Goal: Transaction & Acquisition: Purchase product/service

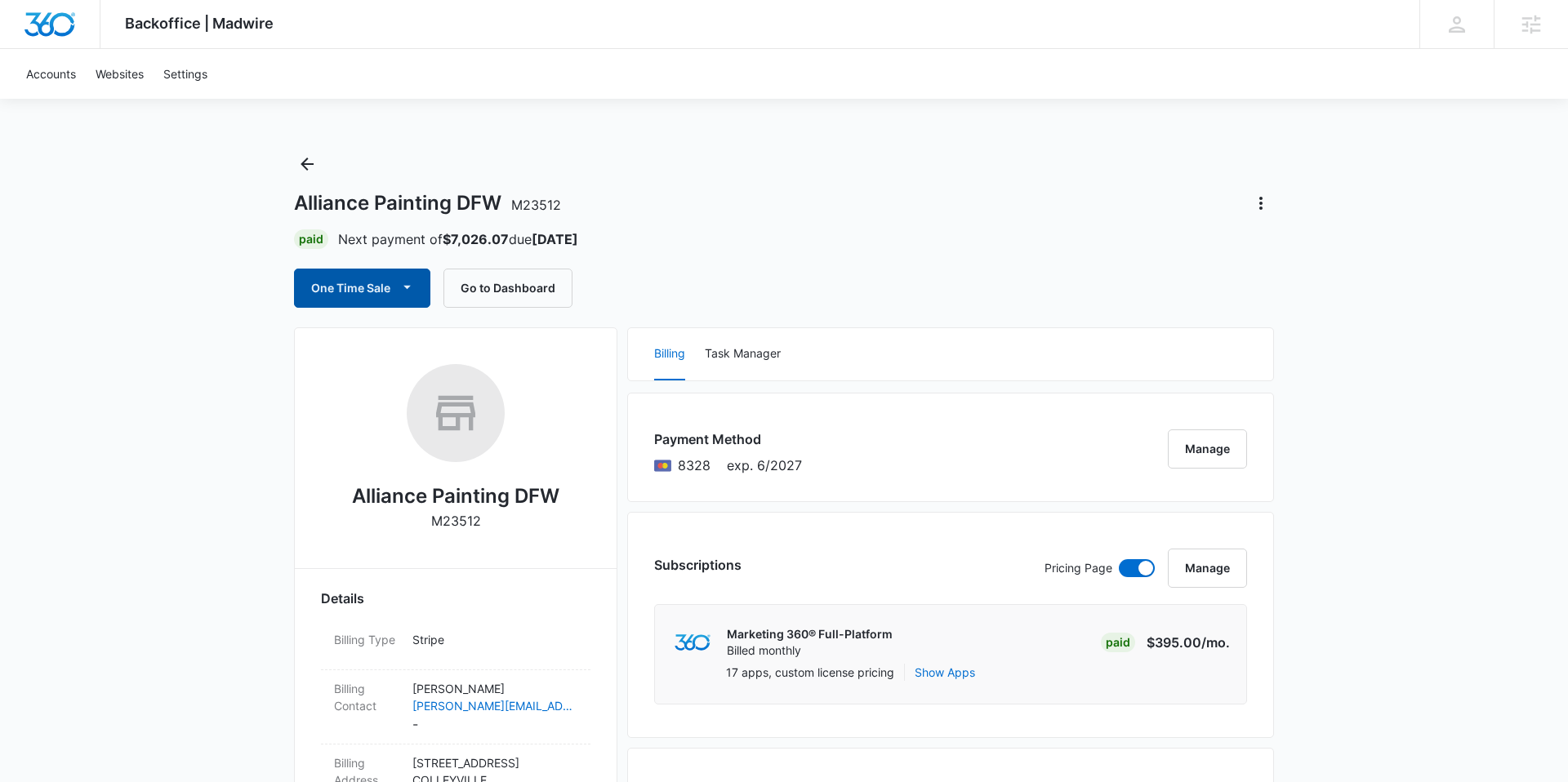
click at [395, 285] on button "One Time Sale" at bounding box center [363, 288] width 137 height 39
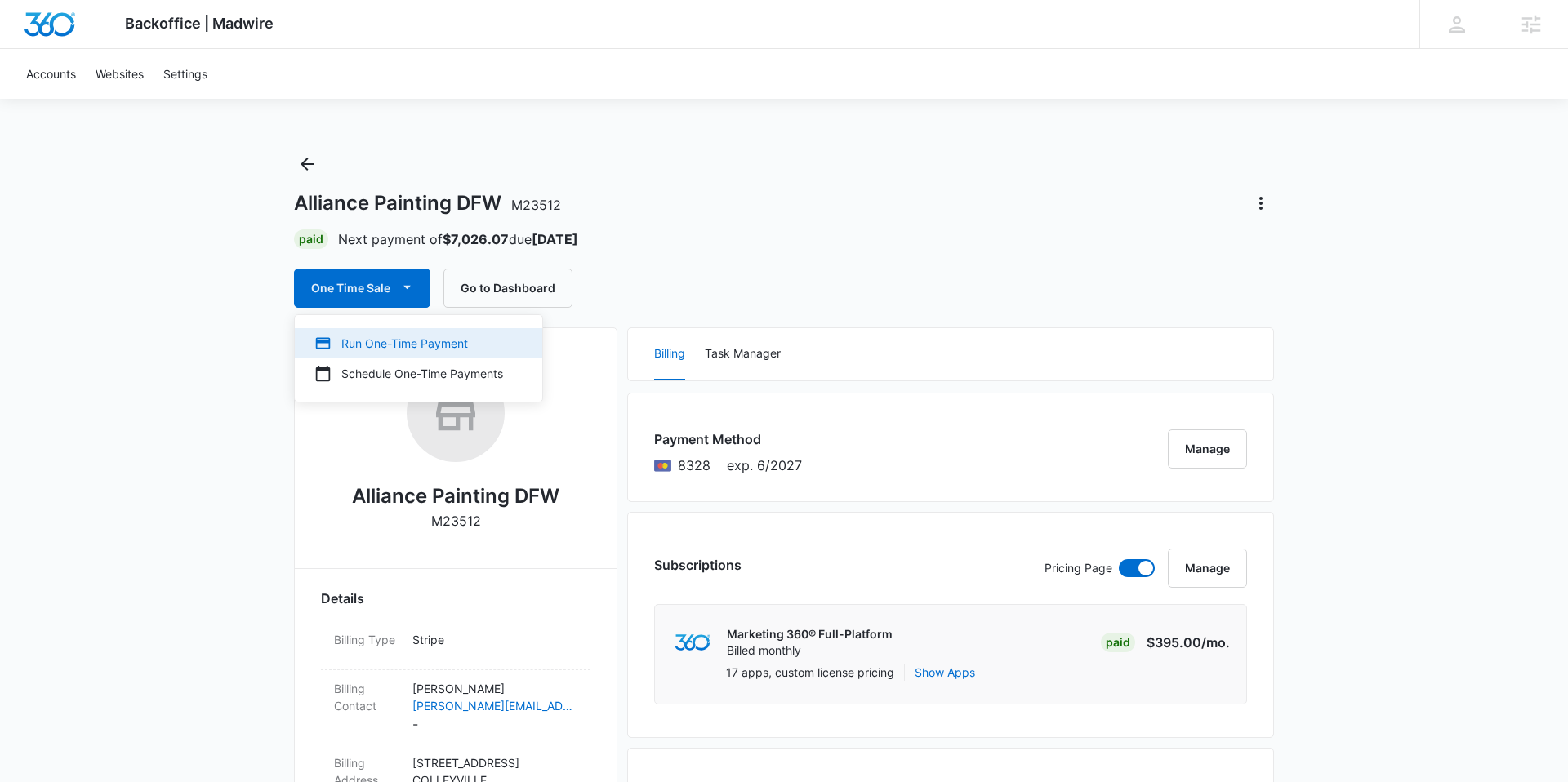
click at [376, 341] on div "Run One-Time Payment" at bounding box center [409, 344] width 189 height 17
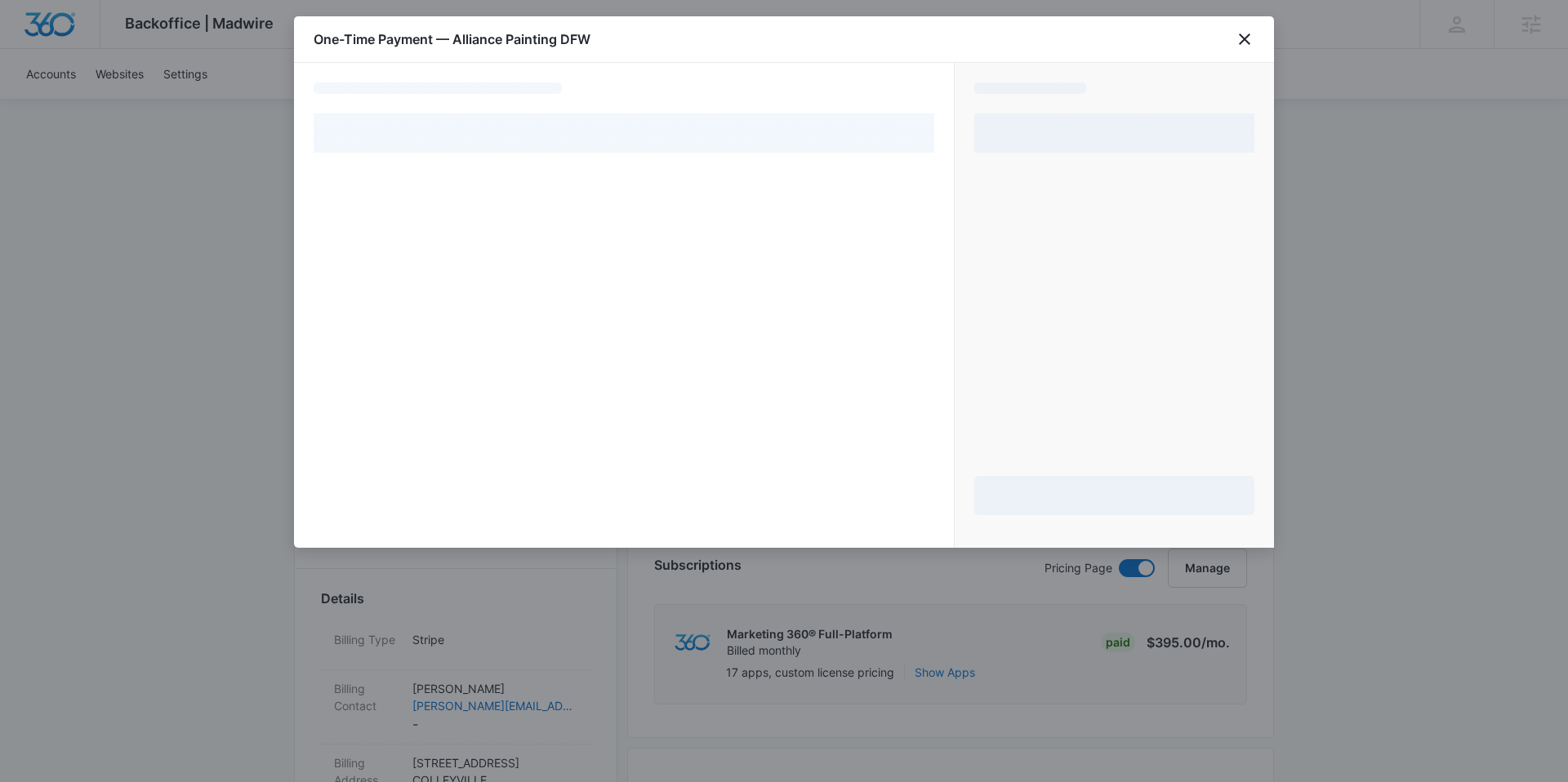
select select "pm_1NLoW4A4n8RTgNjU4Am42g06"
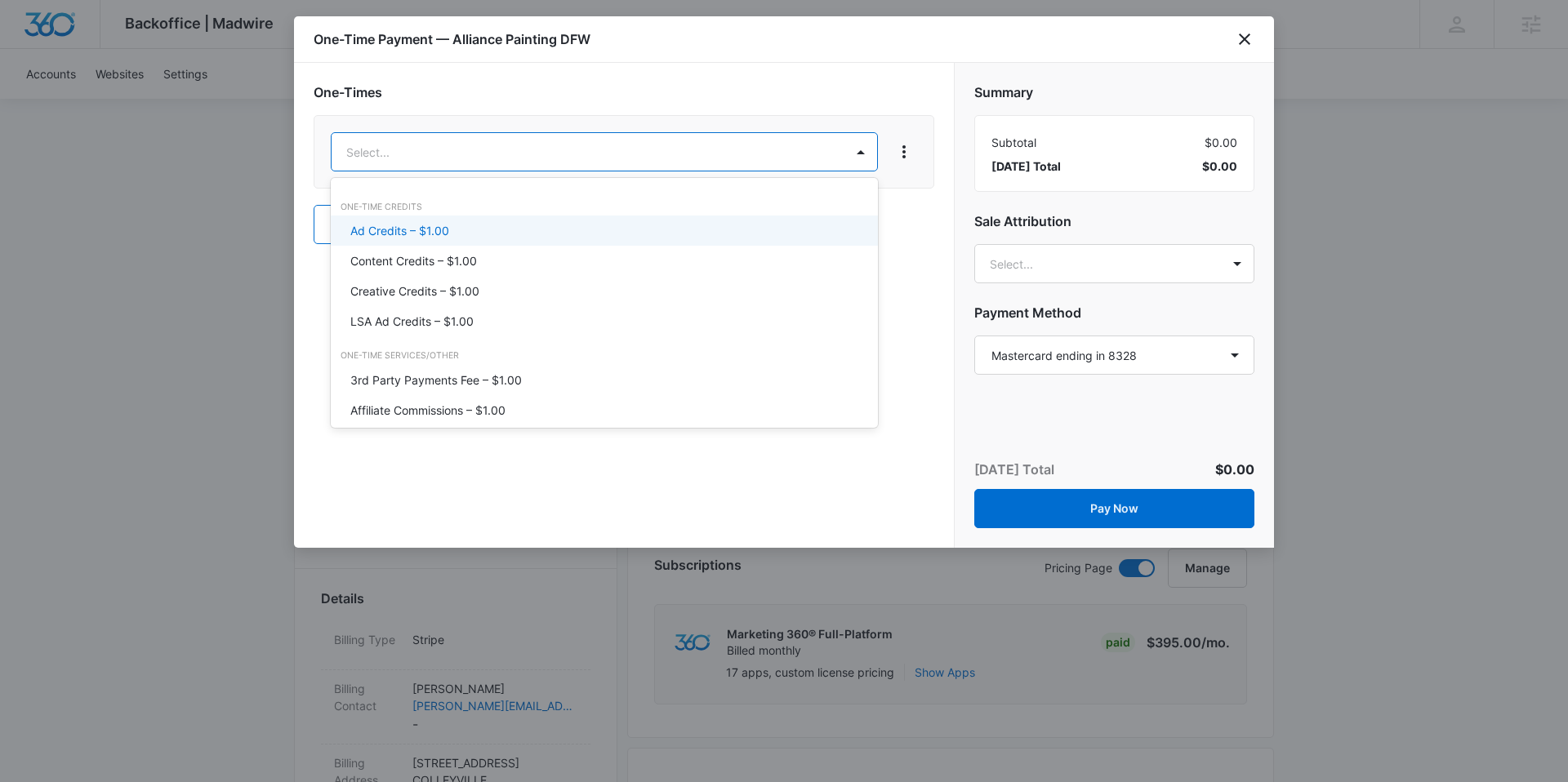
click at [422, 226] on p "Ad Credits – $1.00" at bounding box center [400, 231] width 99 height 17
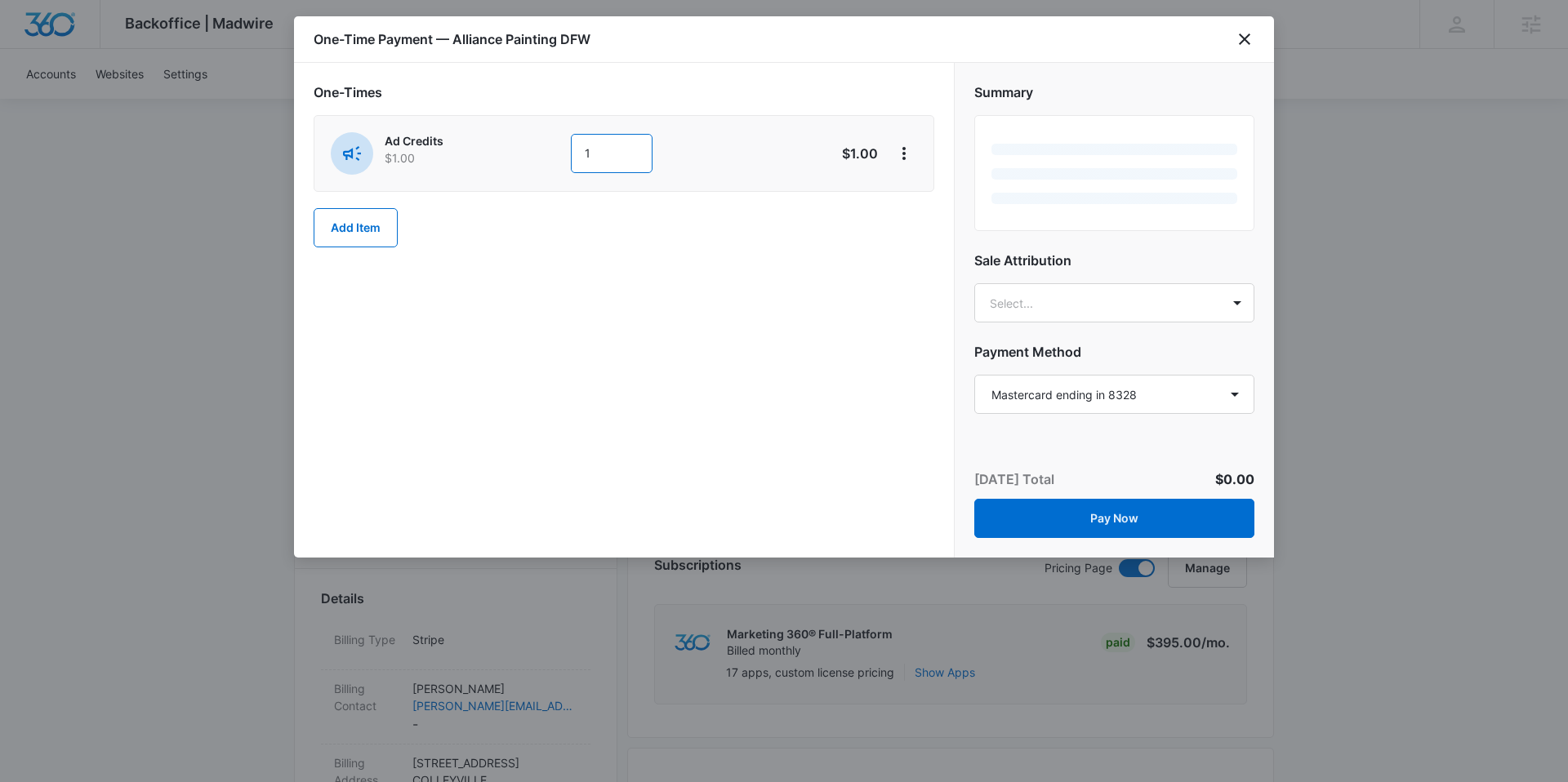
drag, startPoint x: 606, startPoint y: 157, endPoint x: 575, endPoint y: 156, distance: 31.0
click at [575, 156] on input "1" at bounding box center [612, 154] width 82 height 39
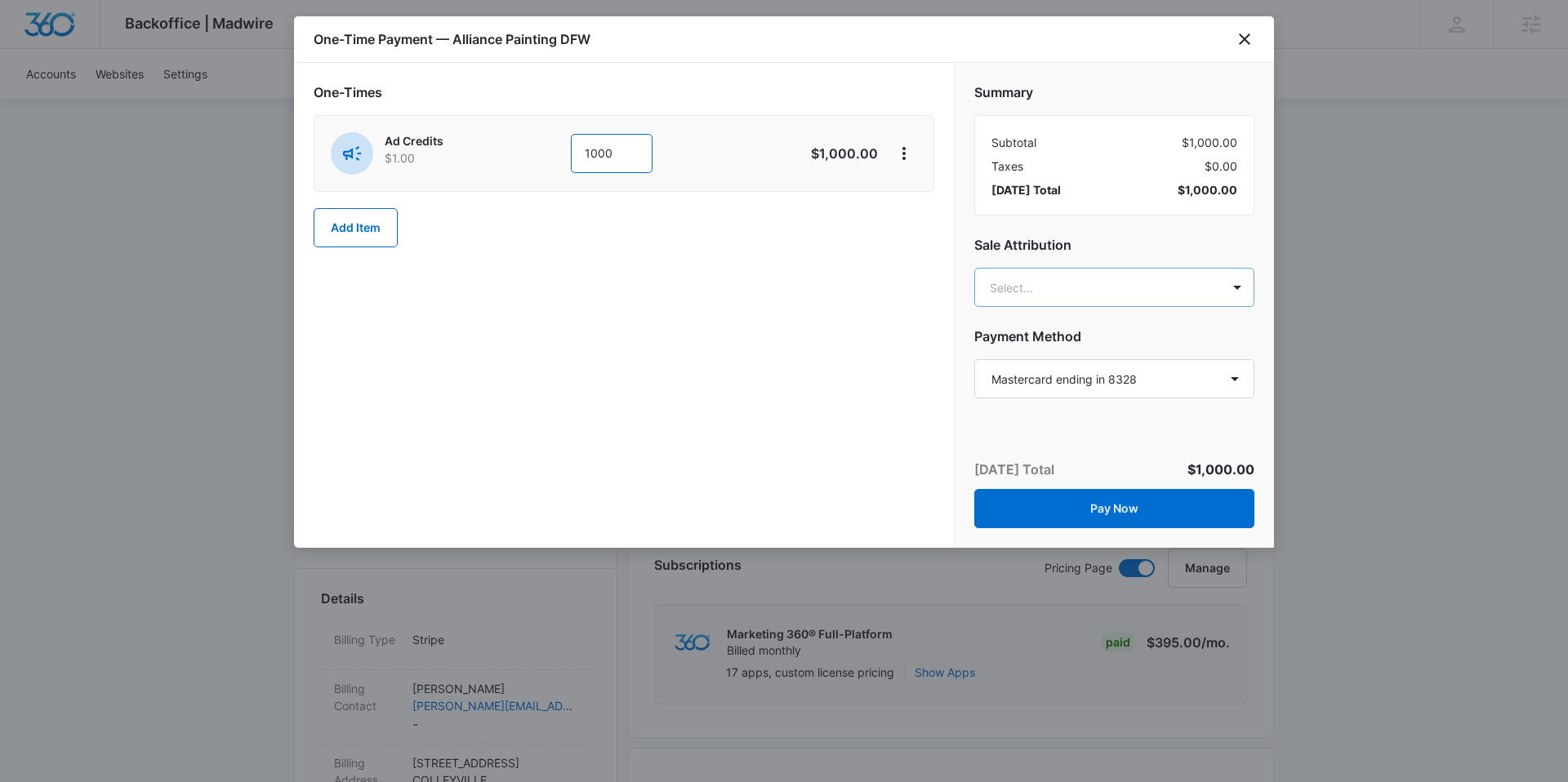
type input "1000"
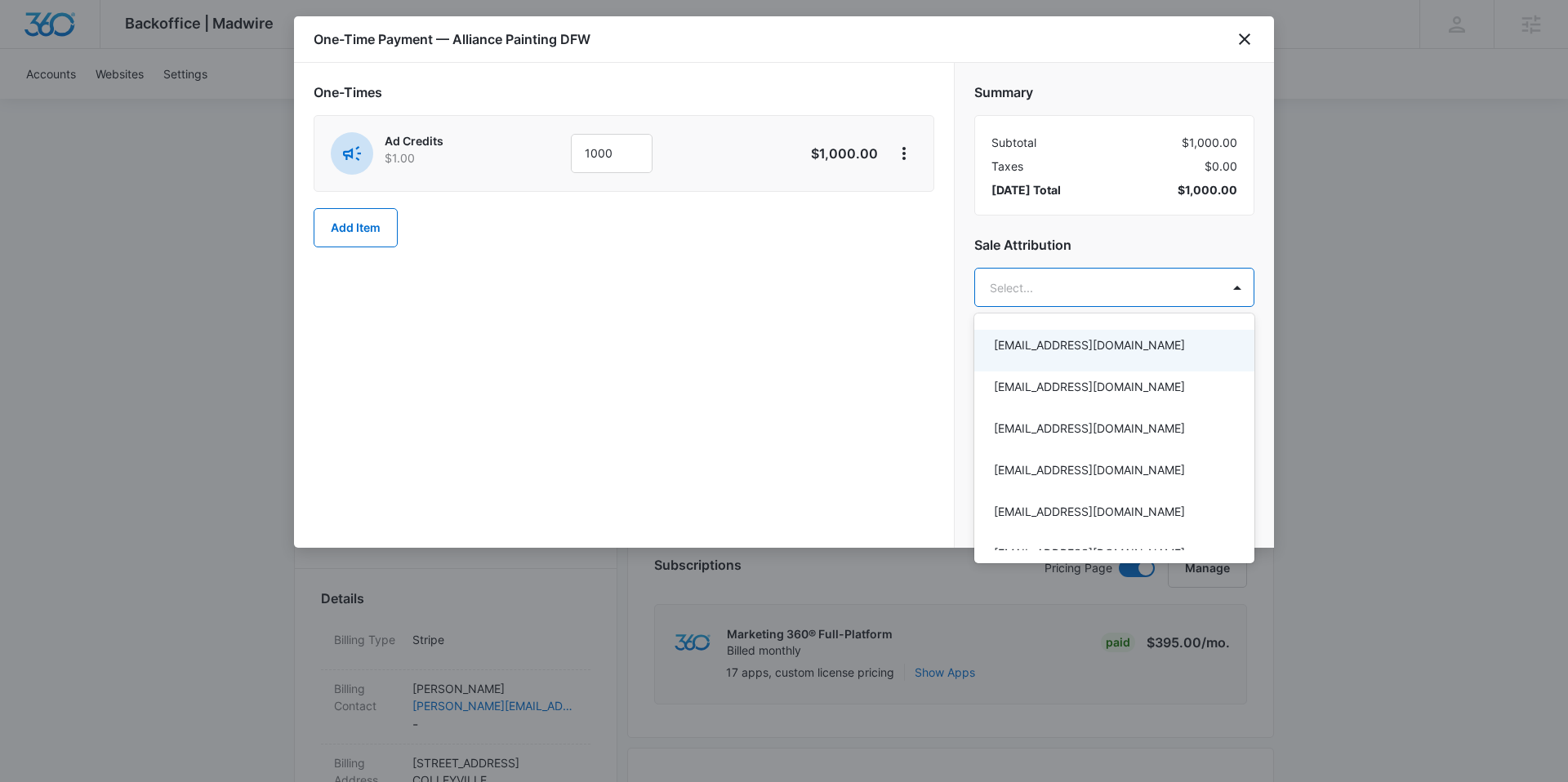
click at [1065, 290] on div at bounding box center [784, 391] width 1568 height 782
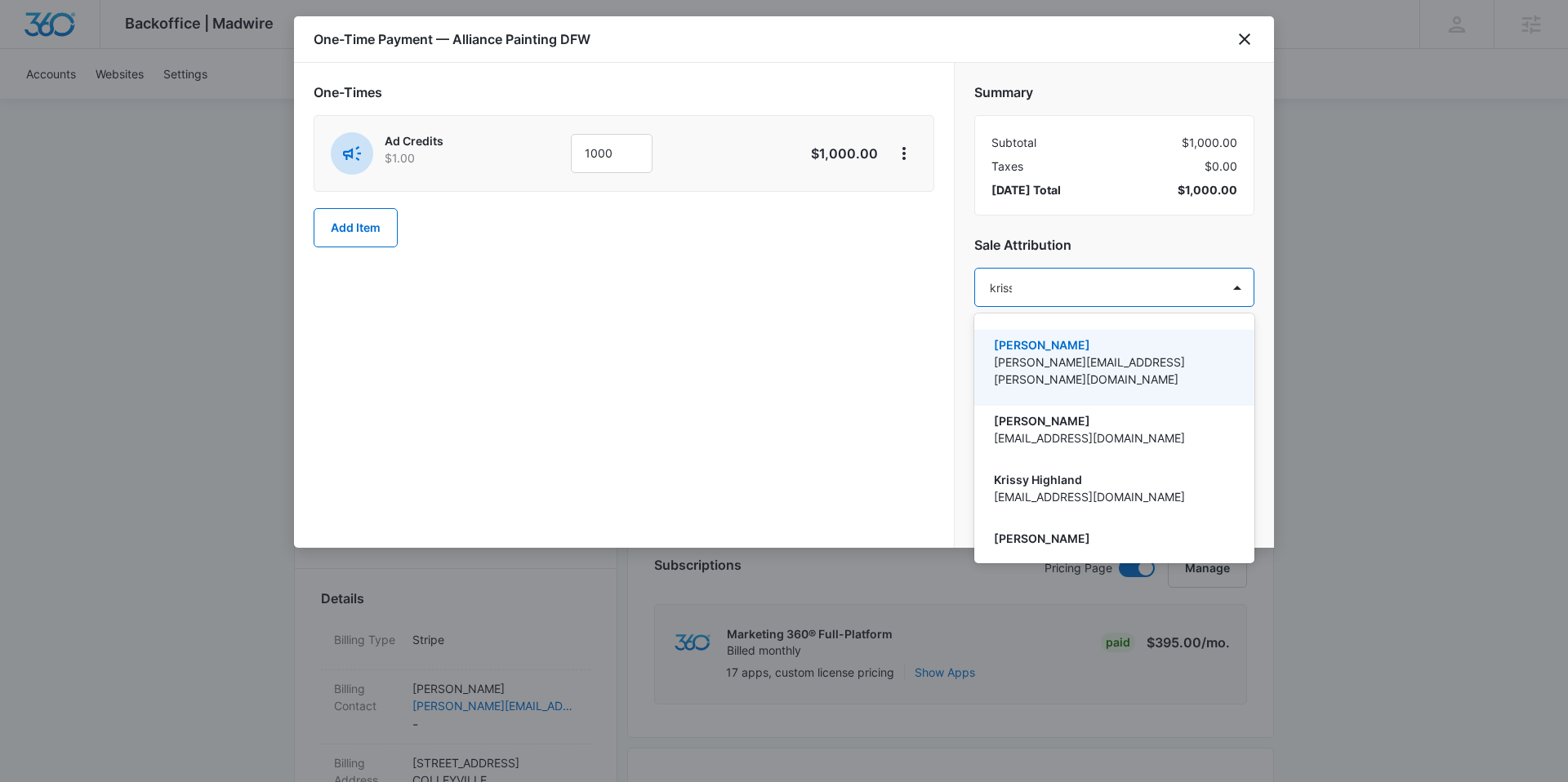
type input "krissy"
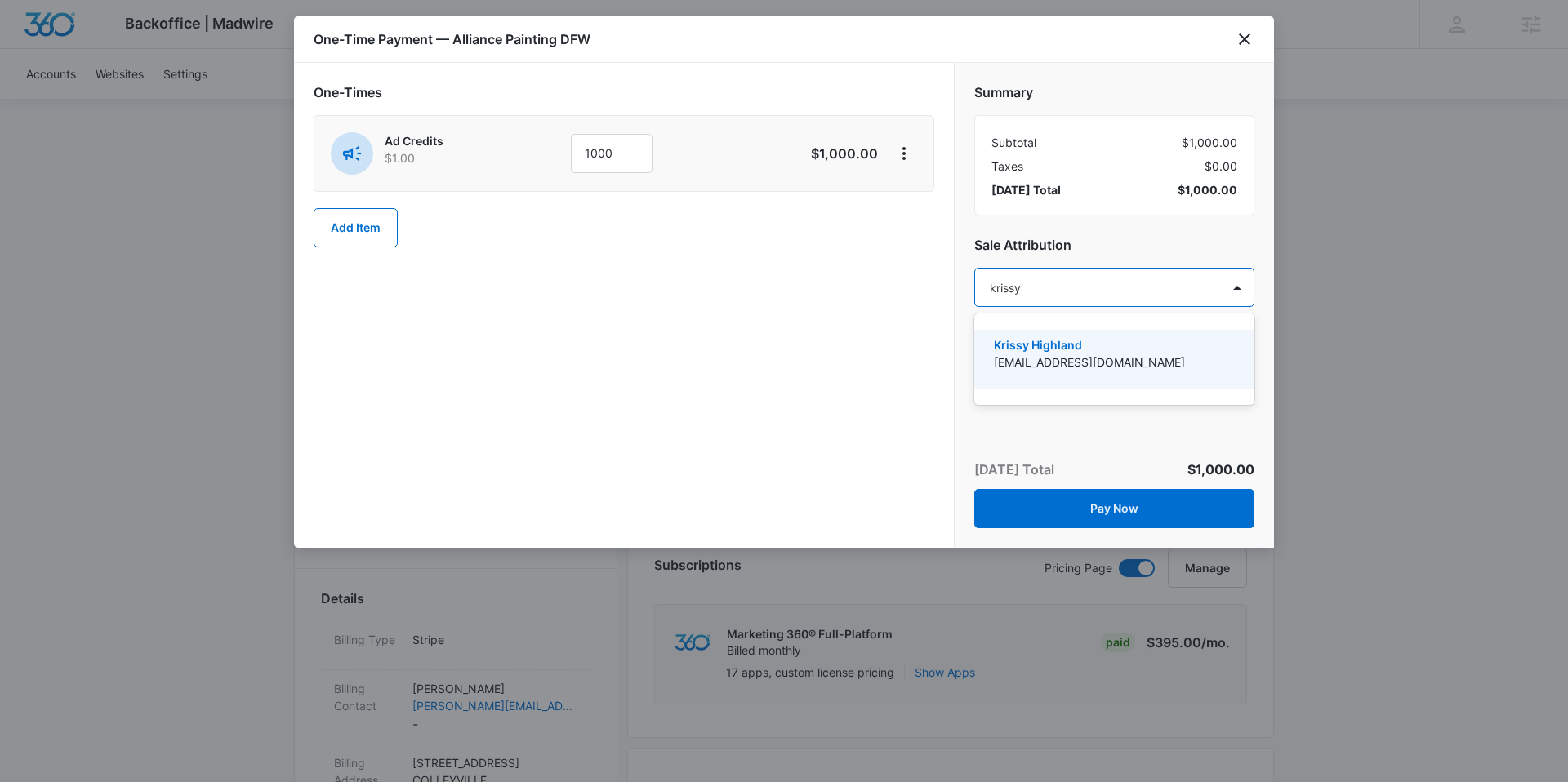
click at [1068, 354] on p "[EMAIL_ADDRESS][DOMAIN_NAME]" at bounding box center [1113, 362] width 238 height 17
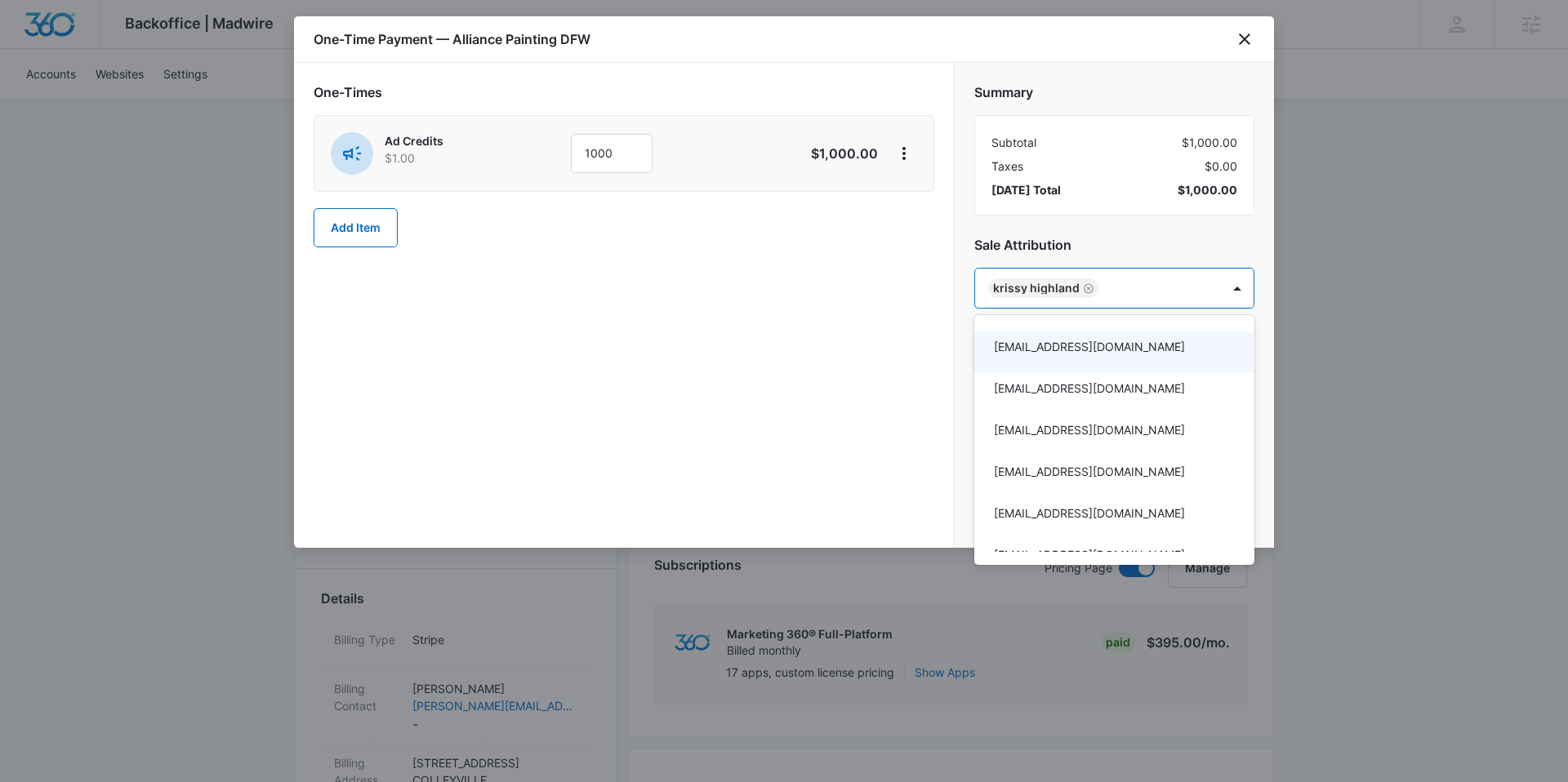
click at [968, 212] on div at bounding box center [784, 391] width 1568 height 782
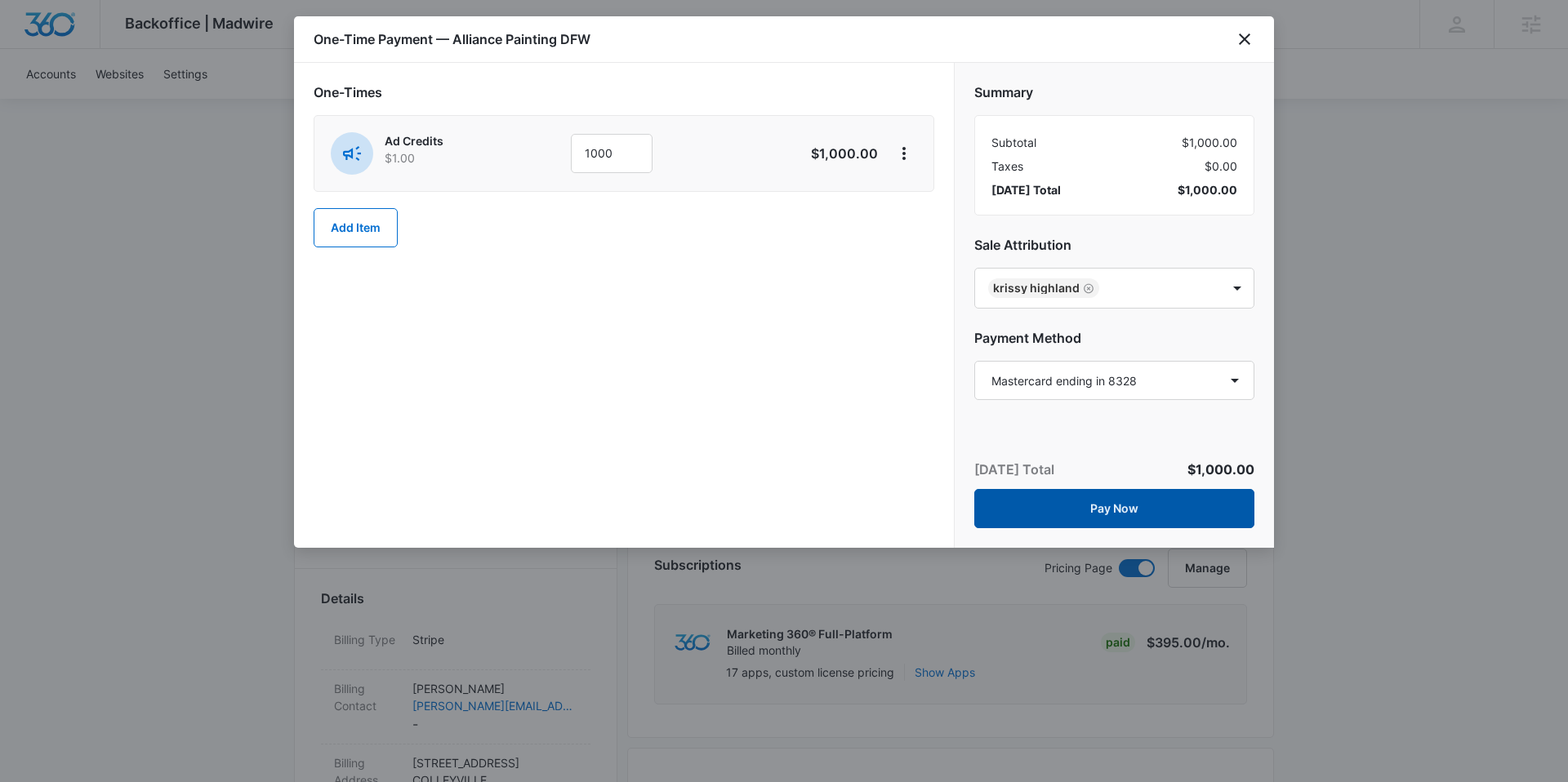
click at [1105, 514] on button "Pay Now" at bounding box center [1115, 509] width 280 height 39
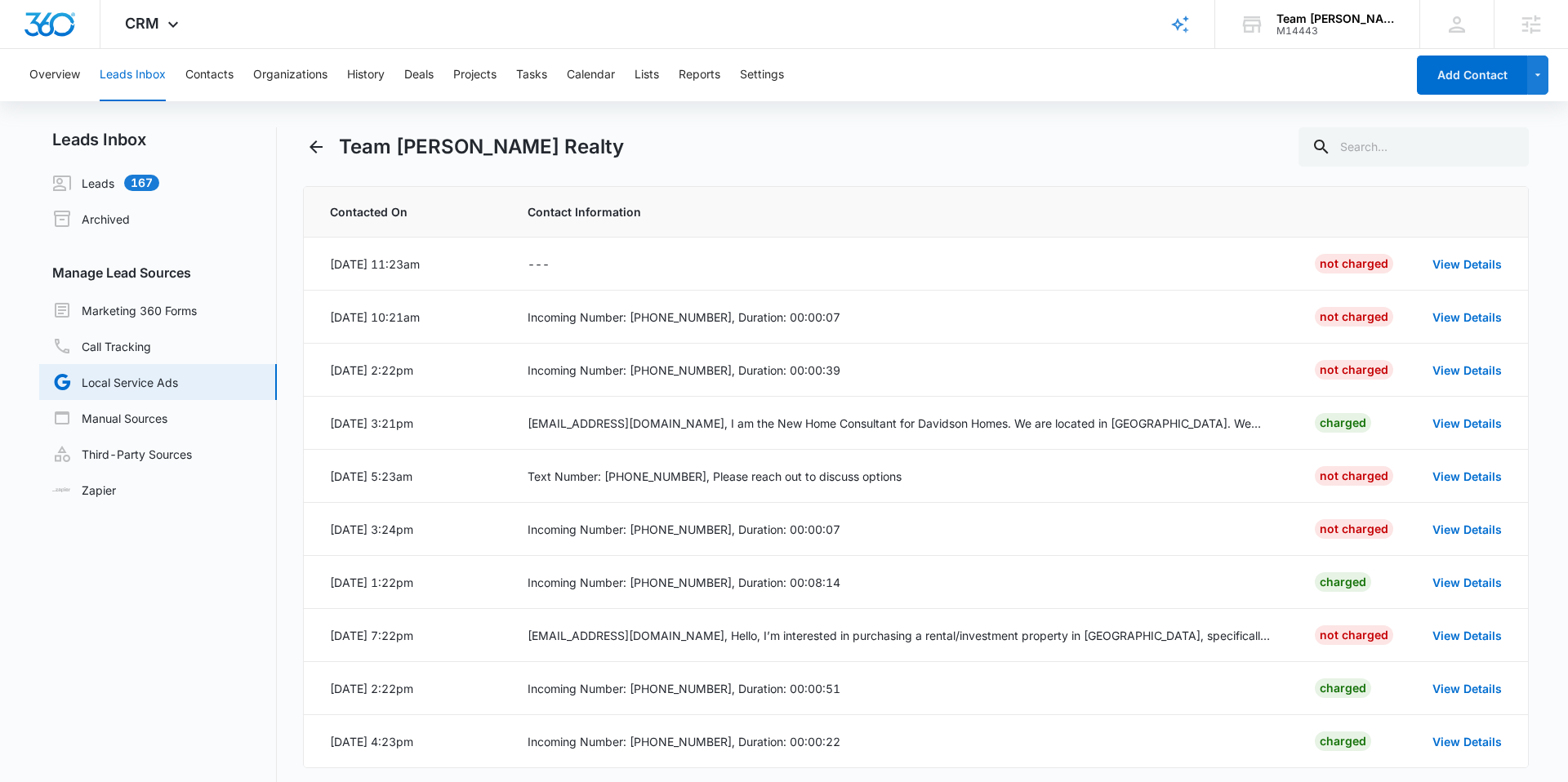
click at [1300, 20] on div "Team Anderson Realty" at bounding box center [1335, 18] width 119 height 13
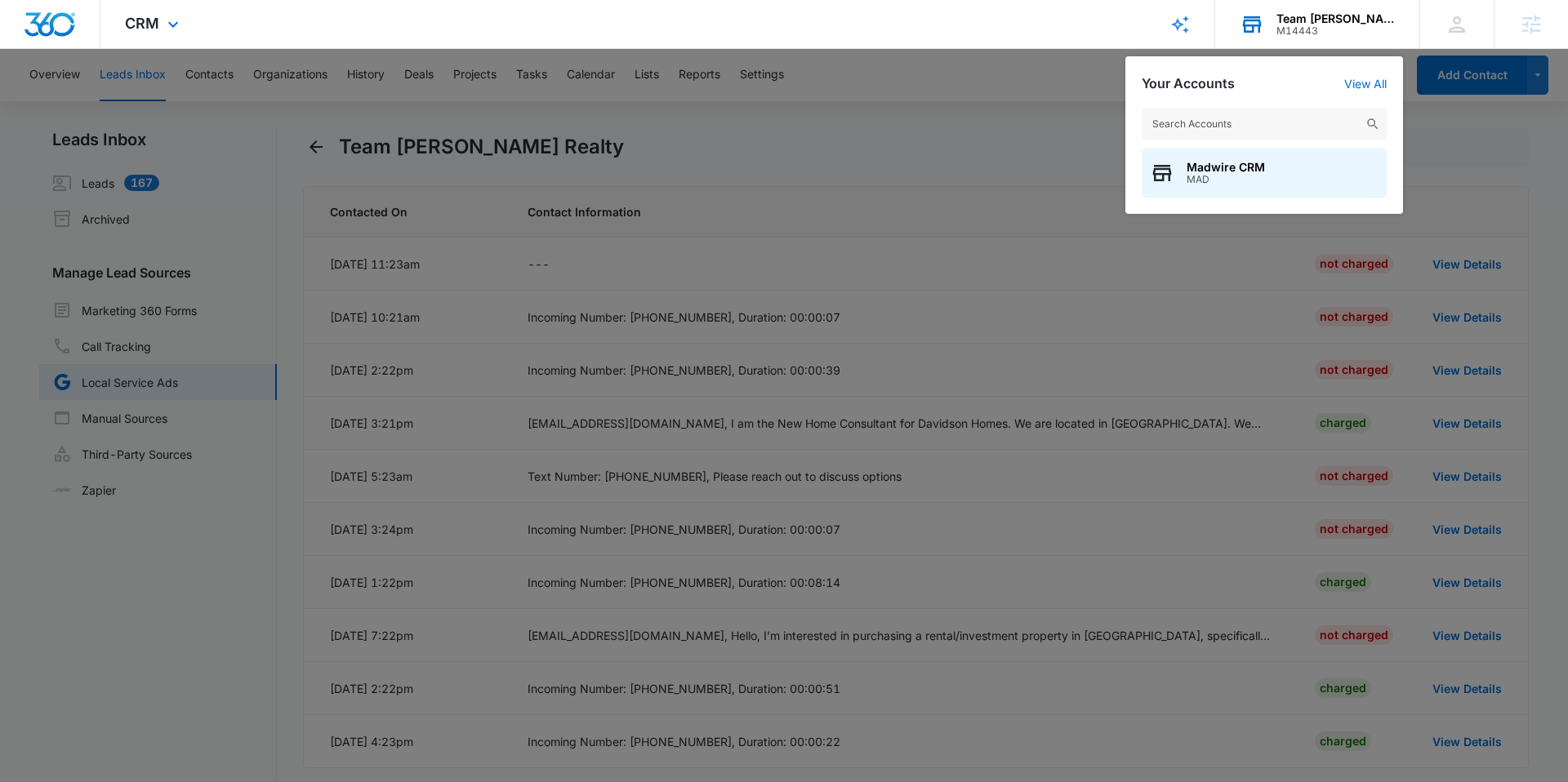
click at [1220, 124] on input "text" at bounding box center [1264, 124] width 245 height 32
type input "freedom rideshare"
click at [1238, 173] on span "M176737" at bounding box center [1264, 179] width 156 height 11
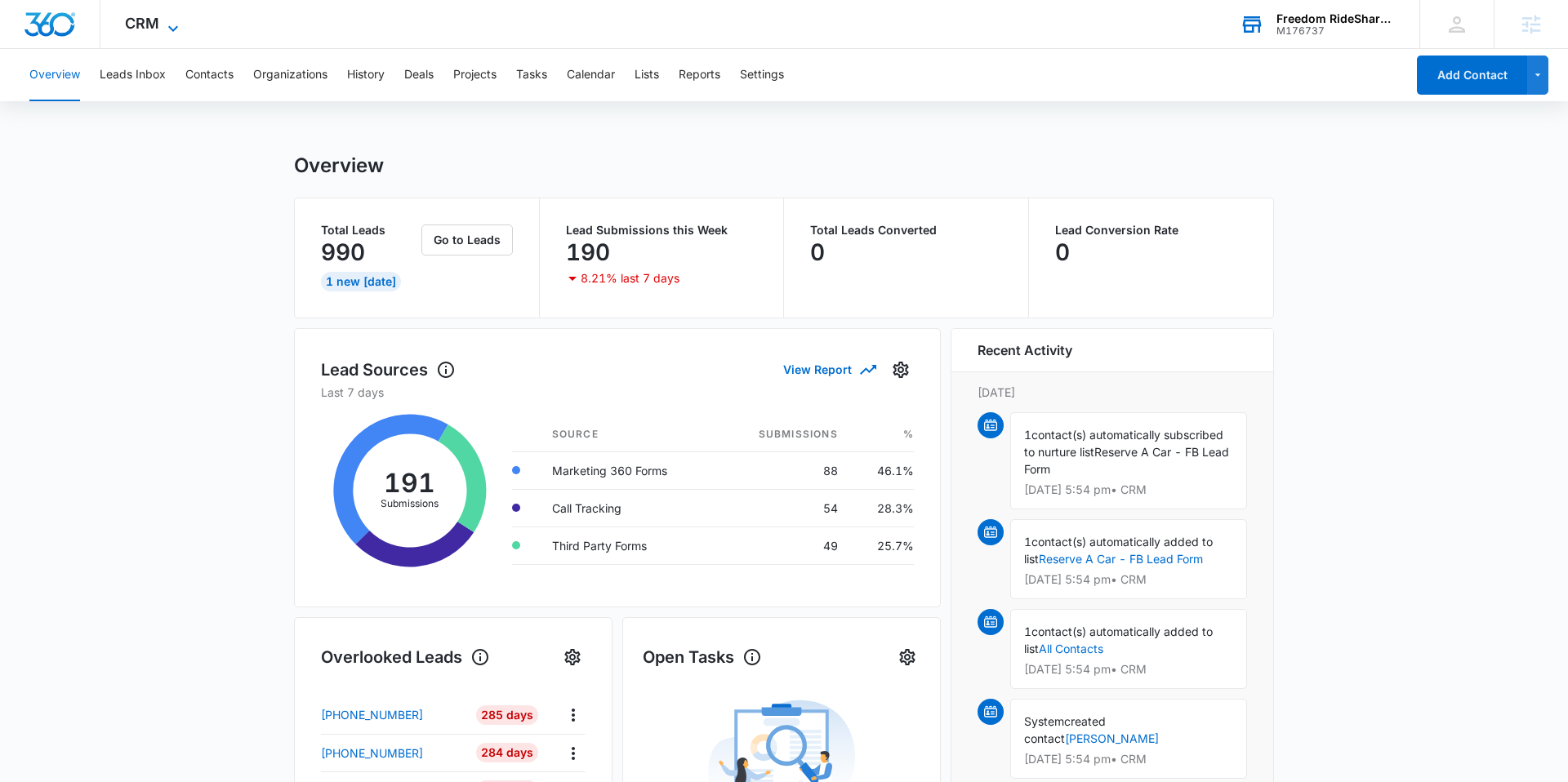
click at [144, 20] on span "CRM" at bounding box center [142, 23] width 34 height 17
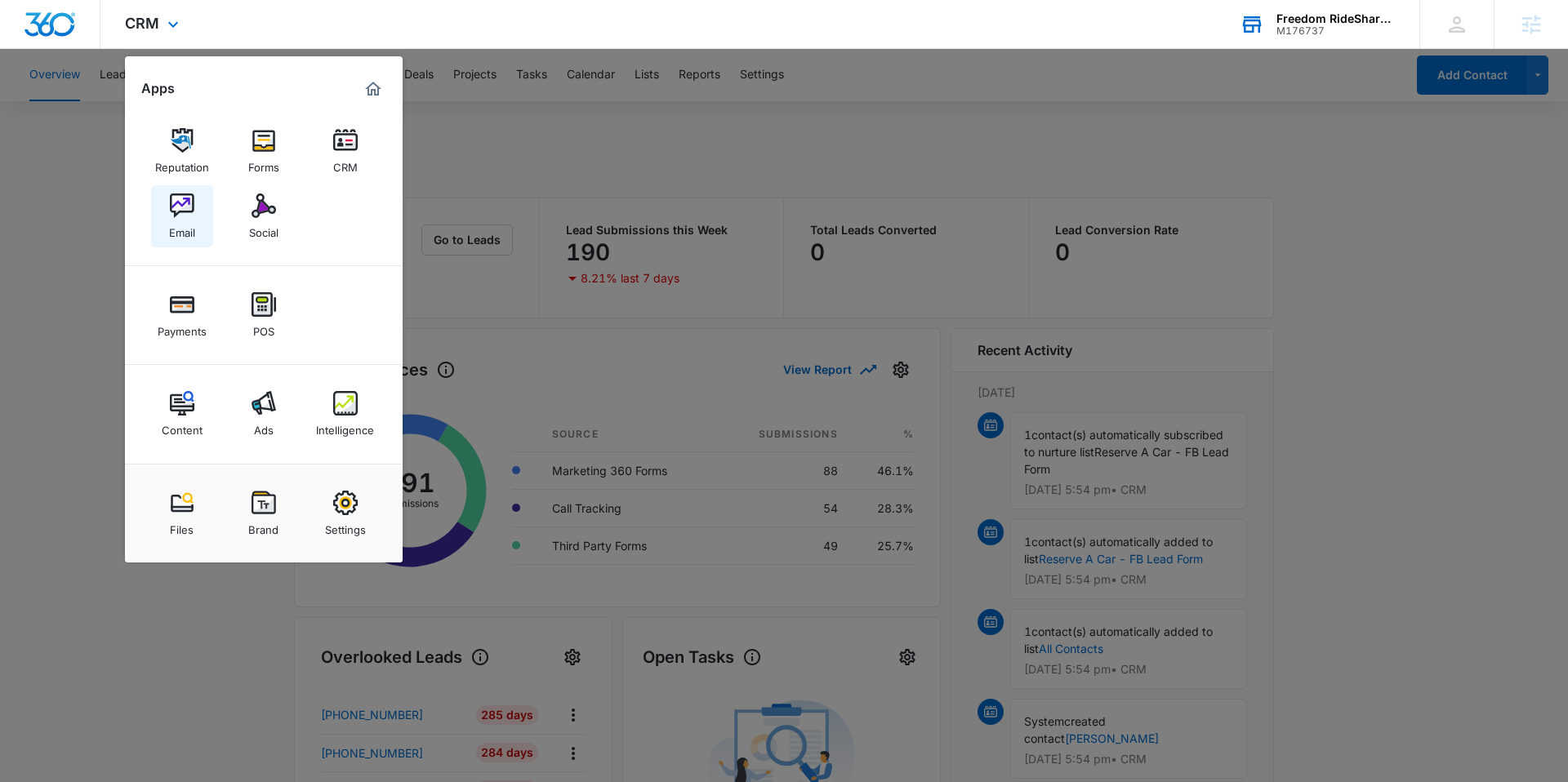
click at [190, 204] on img at bounding box center [182, 205] width 25 height 25
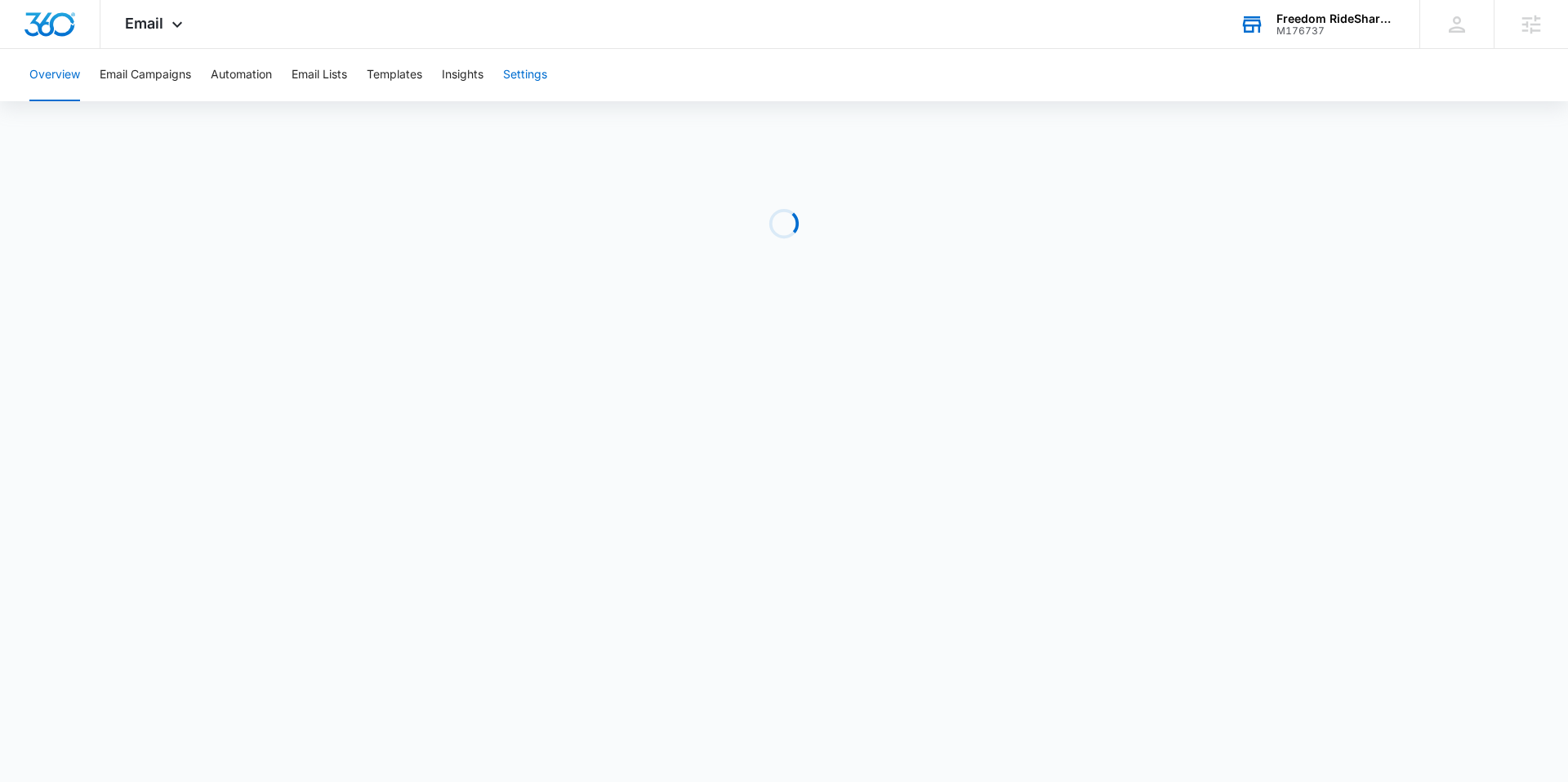
click at [523, 87] on button "Settings" at bounding box center [526, 74] width 44 height 52
